Goal: Check status: Check status

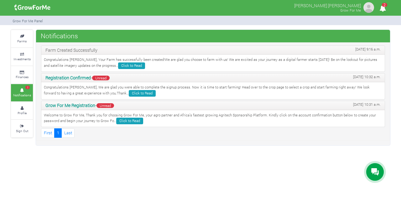
click at [161, 63] on p "Congratulations Collins, Your Farm has successfully been created!We are glad yo…" at bounding box center [213, 63] width 339 height 12
click at [40, 4] on img at bounding box center [32, 7] width 40 height 13
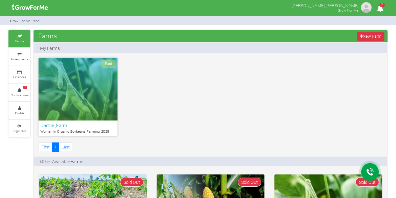
click at [94, 99] on div "Paid" at bounding box center [78, 89] width 79 height 63
